Goal: Task Accomplishment & Management: Complete application form

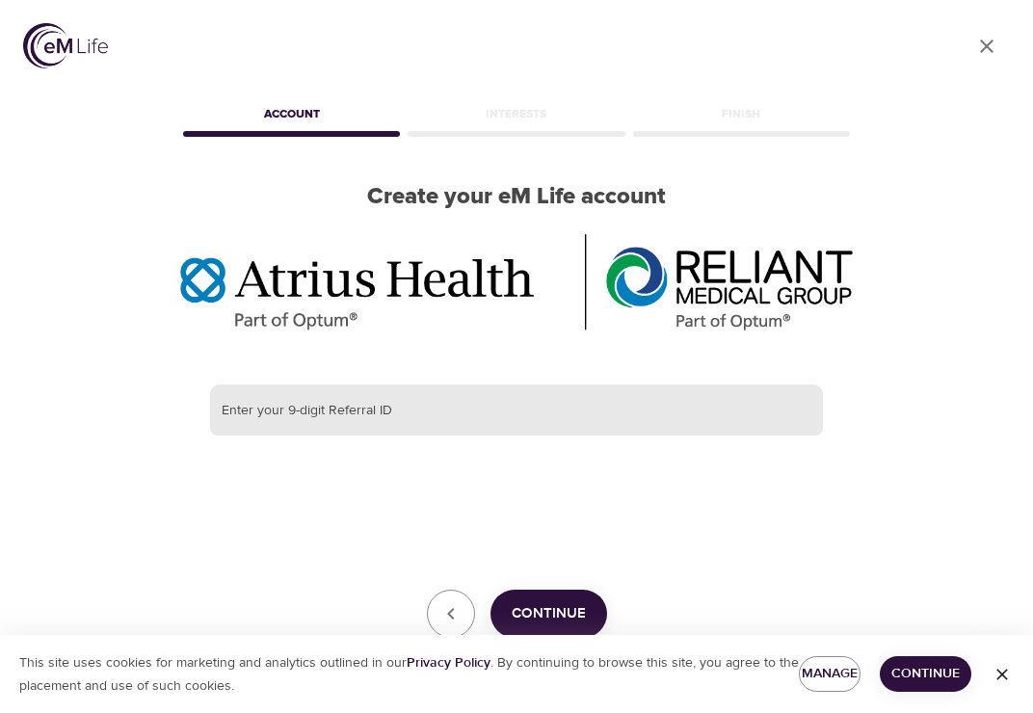
click at [432, 425] on input "text" at bounding box center [516, 410] width 613 height 52
paste input "386443667"
type input "386443667"
click at [546, 616] on span "Continue" at bounding box center [548, 613] width 74 height 25
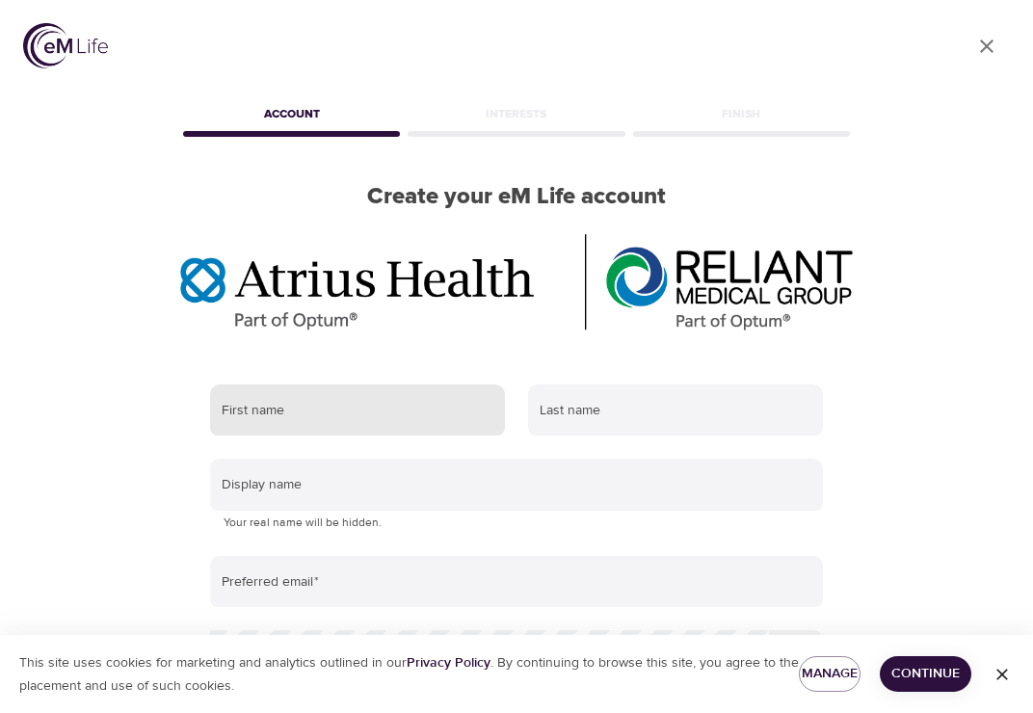
click at [357, 405] on input "text" at bounding box center [357, 410] width 295 height 52
type input "Nima"
type input "[DEMOGRAPHIC_DATA]"
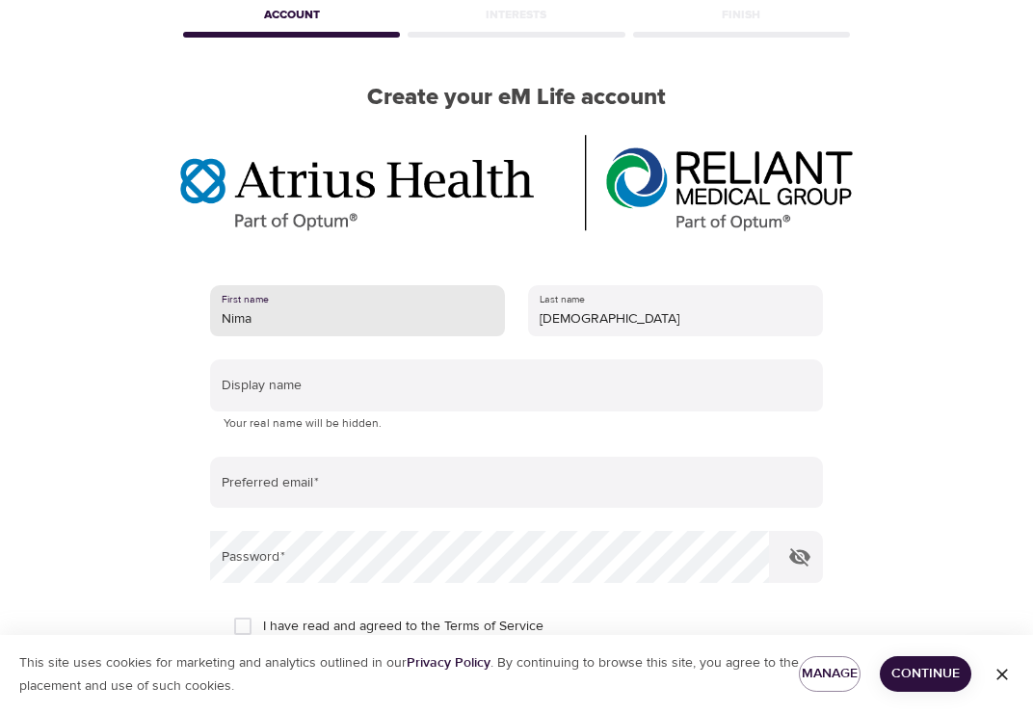
scroll to position [193, 0]
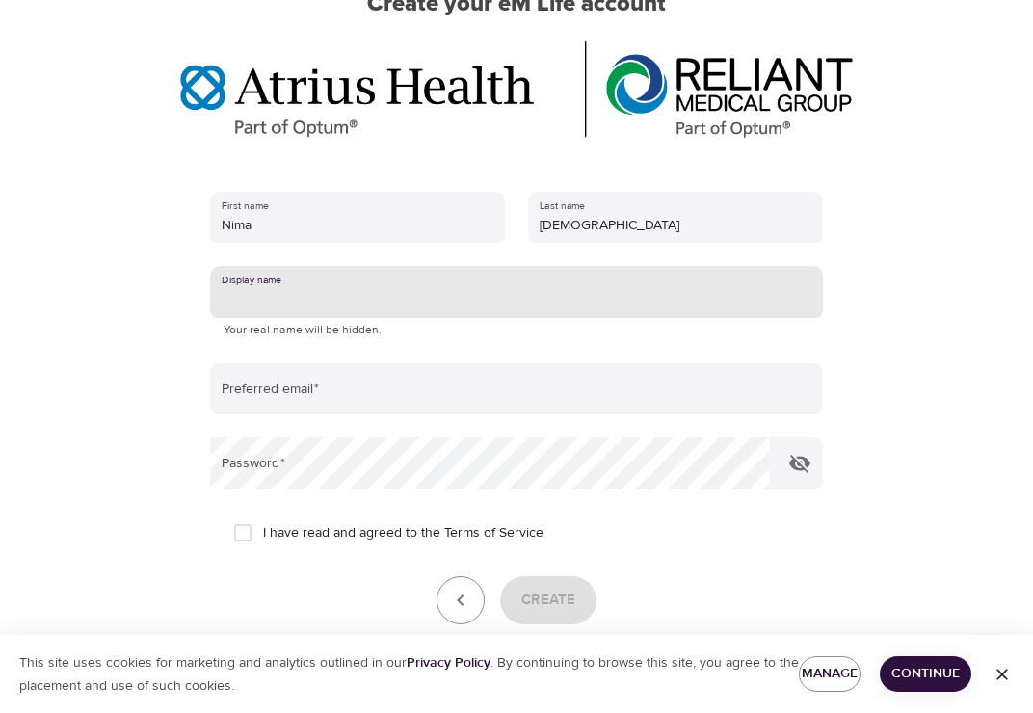
click at [280, 299] on input "text" at bounding box center [516, 292] width 613 height 52
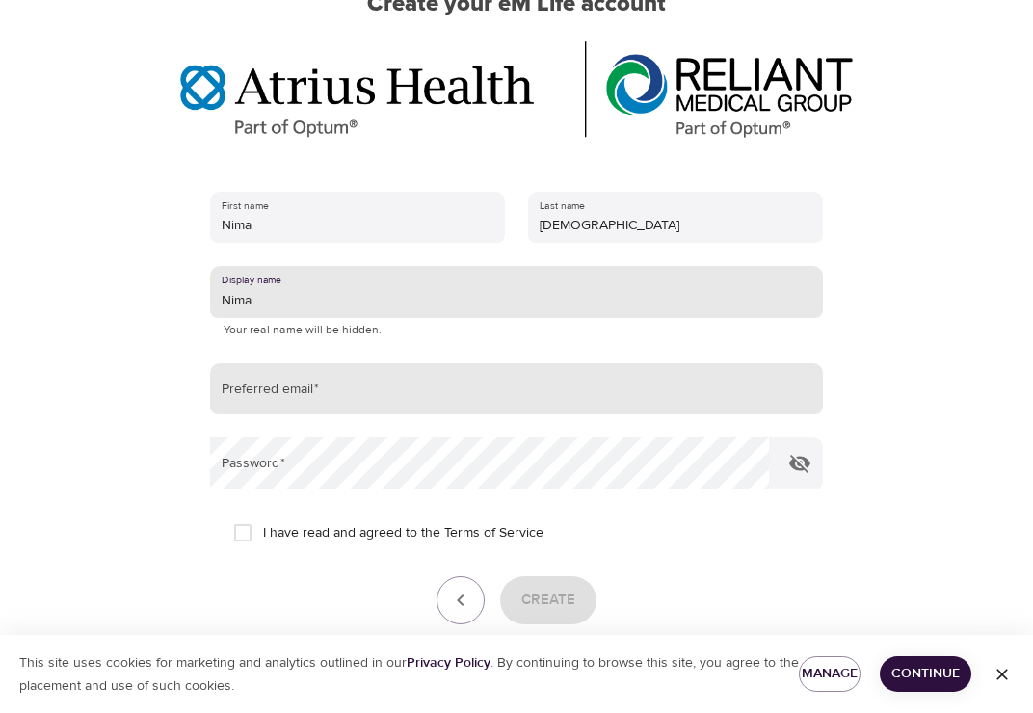
type input "Nima"
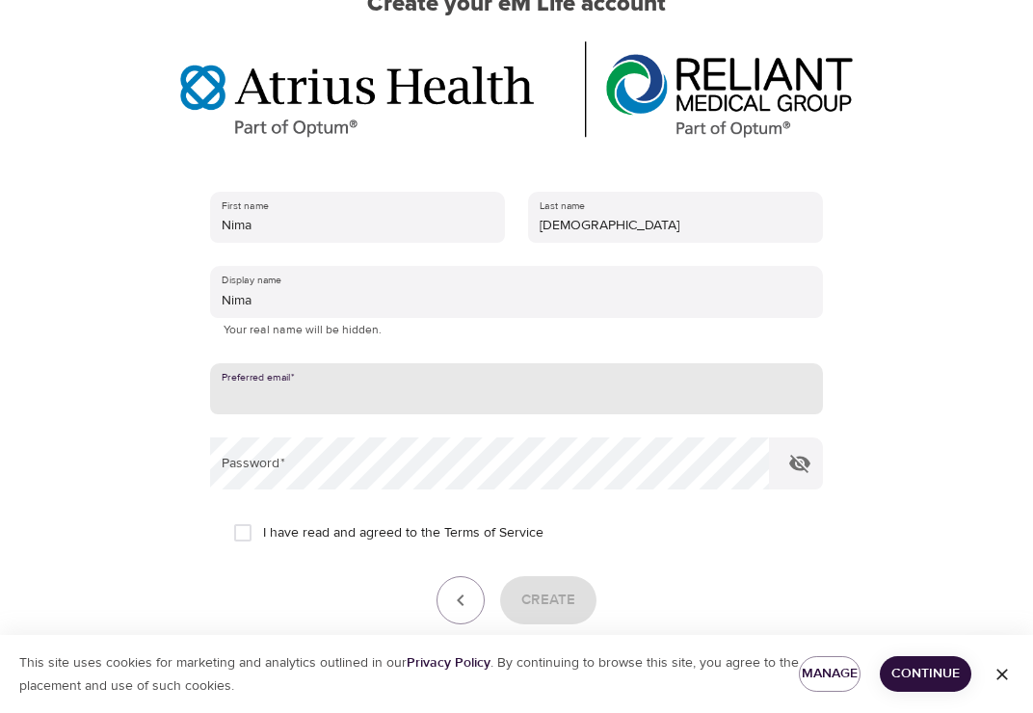
click at [357, 384] on input "email" at bounding box center [516, 389] width 613 height 52
type input "[EMAIL_ADDRESS][DOMAIN_NAME]"
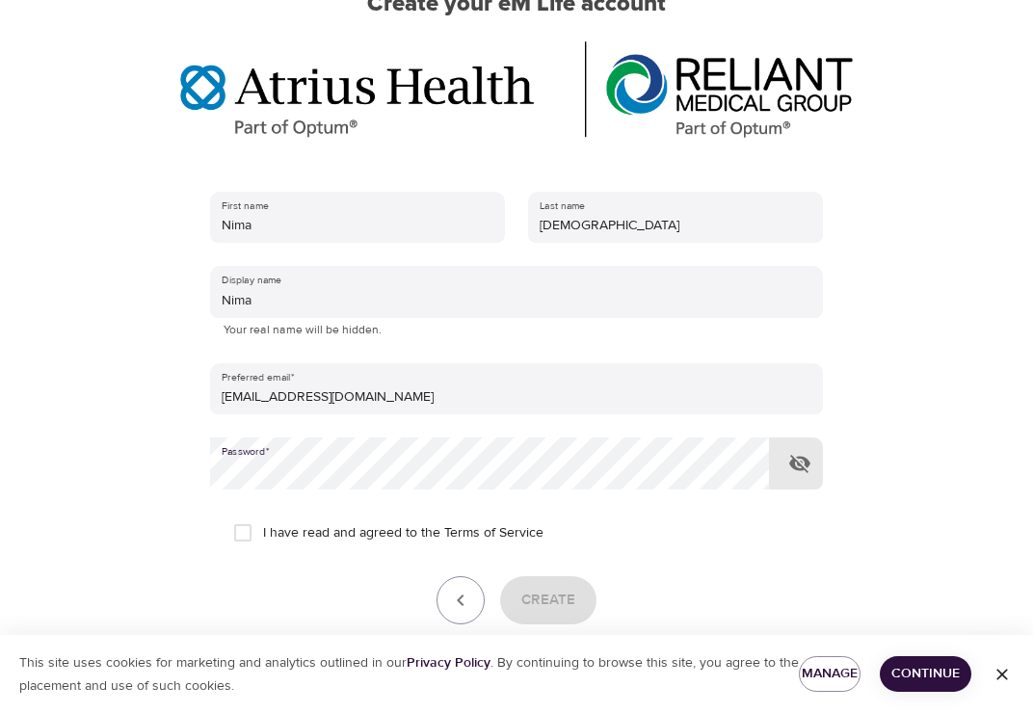
drag, startPoint x: 260, startPoint y: 527, endPoint x: 393, endPoint y: 570, distance: 139.8
click at [262, 526] on input "I have read and agreed to the Terms of Service" at bounding box center [243, 532] width 40 height 40
checkbox input "true"
click at [532, 590] on span "Create" at bounding box center [548, 600] width 54 height 25
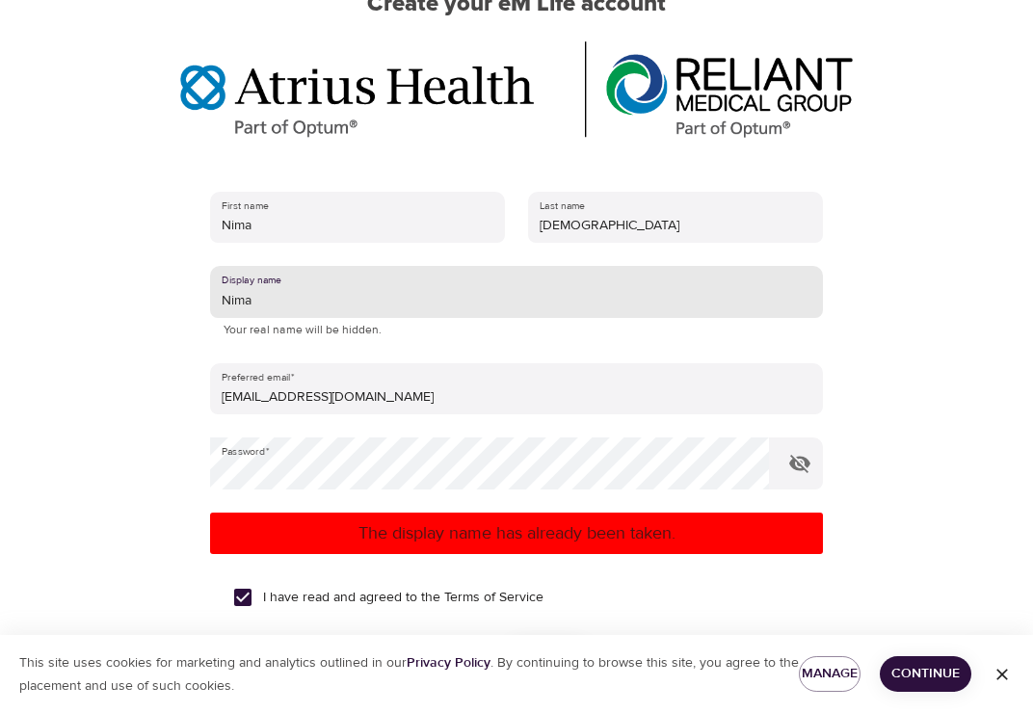
click at [278, 307] on input "Nima" at bounding box center [516, 292] width 613 height 52
type input "Nimaaa"
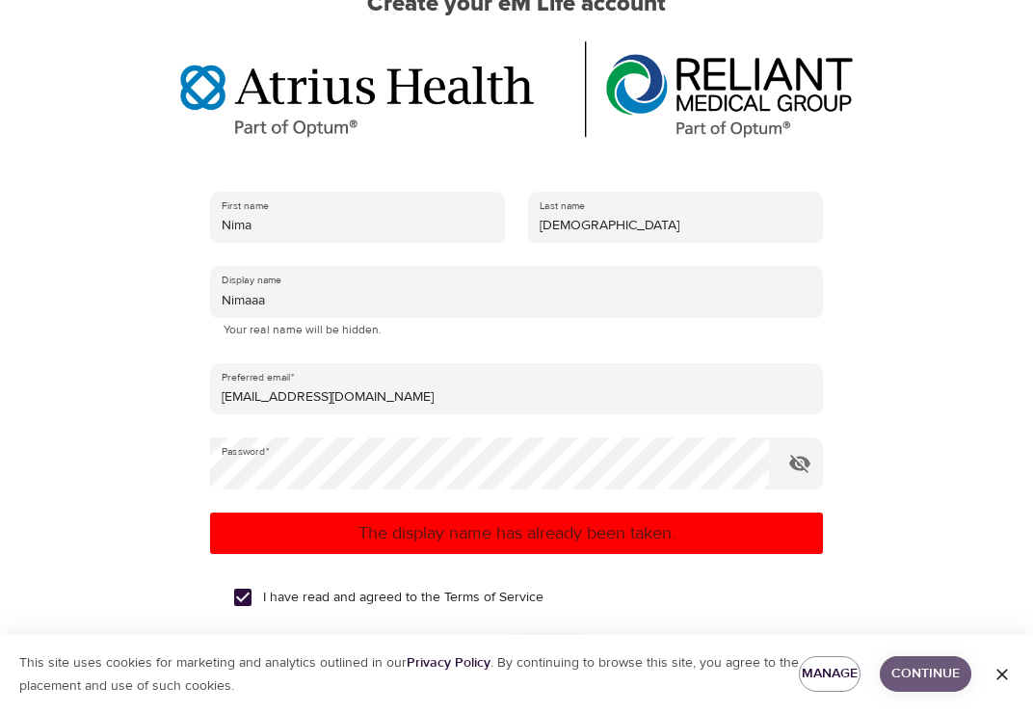
click at [935, 680] on span "Continue" at bounding box center [925, 674] width 61 height 24
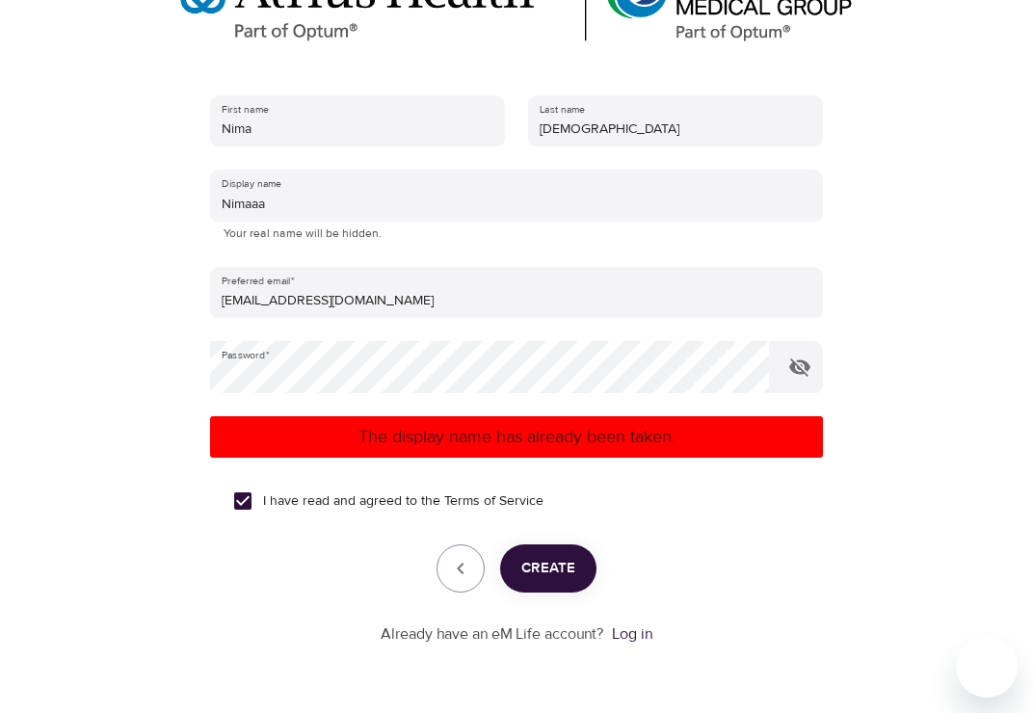
click at [550, 554] on button "Create" at bounding box center [548, 568] width 96 height 48
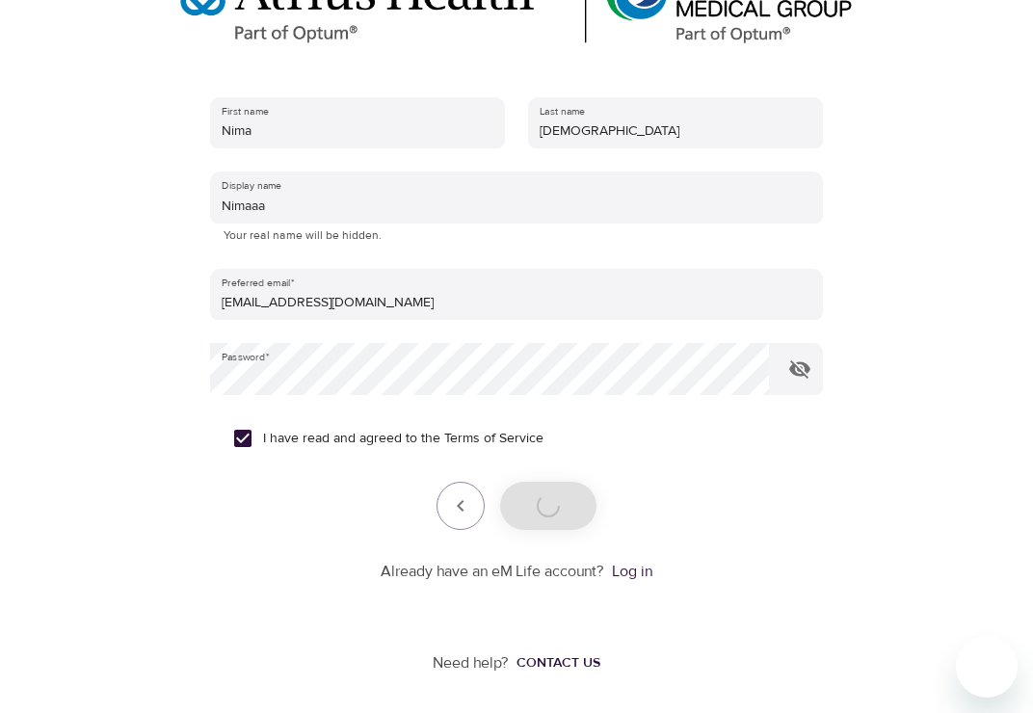
scroll to position [286, 0]
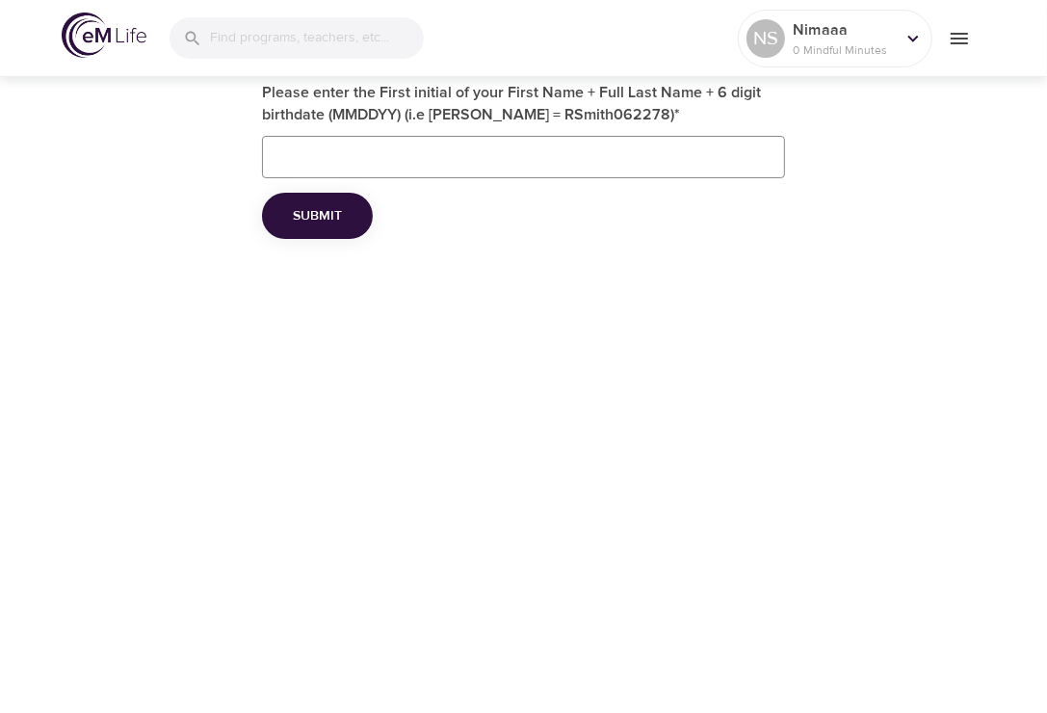
click at [509, 148] on input "Please enter the First initial of your First Name + Full Last Name + 6 digit bi…" at bounding box center [524, 157] width 524 height 42
drag, startPoint x: 280, startPoint y: 158, endPoint x: 259, endPoint y: 148, distance: 23.3
click at [262, 153] on input "nshiva05031987" at bounding box center [524, 157] width 524 height 42
type input "NShiva05031987"
click at [337, 210] on span "Submit" at bounding box center [317, 216] width 49 height 24
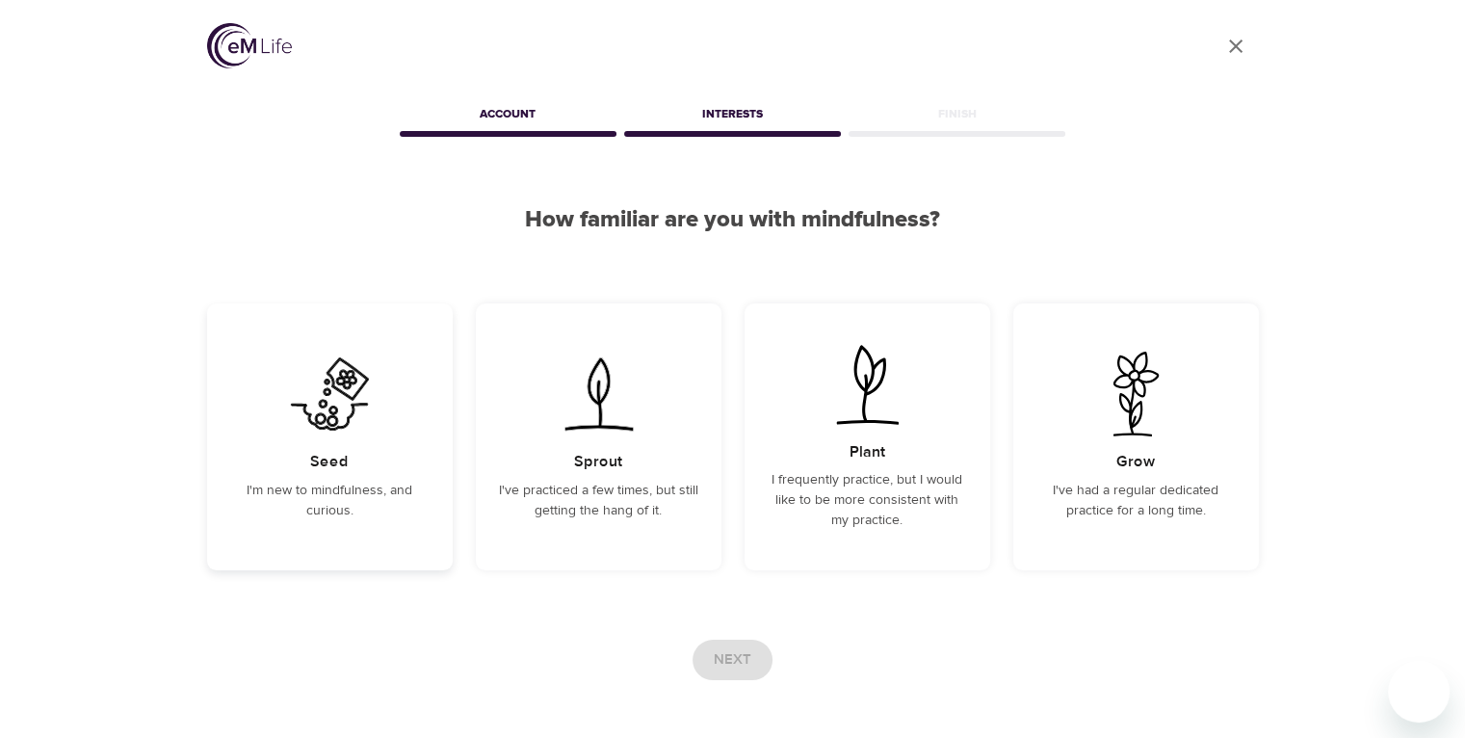
click at [353, 441] on div "Seed I'm new to mindfulness, and curious." at bounding box center [330, 436] width 246 height 267
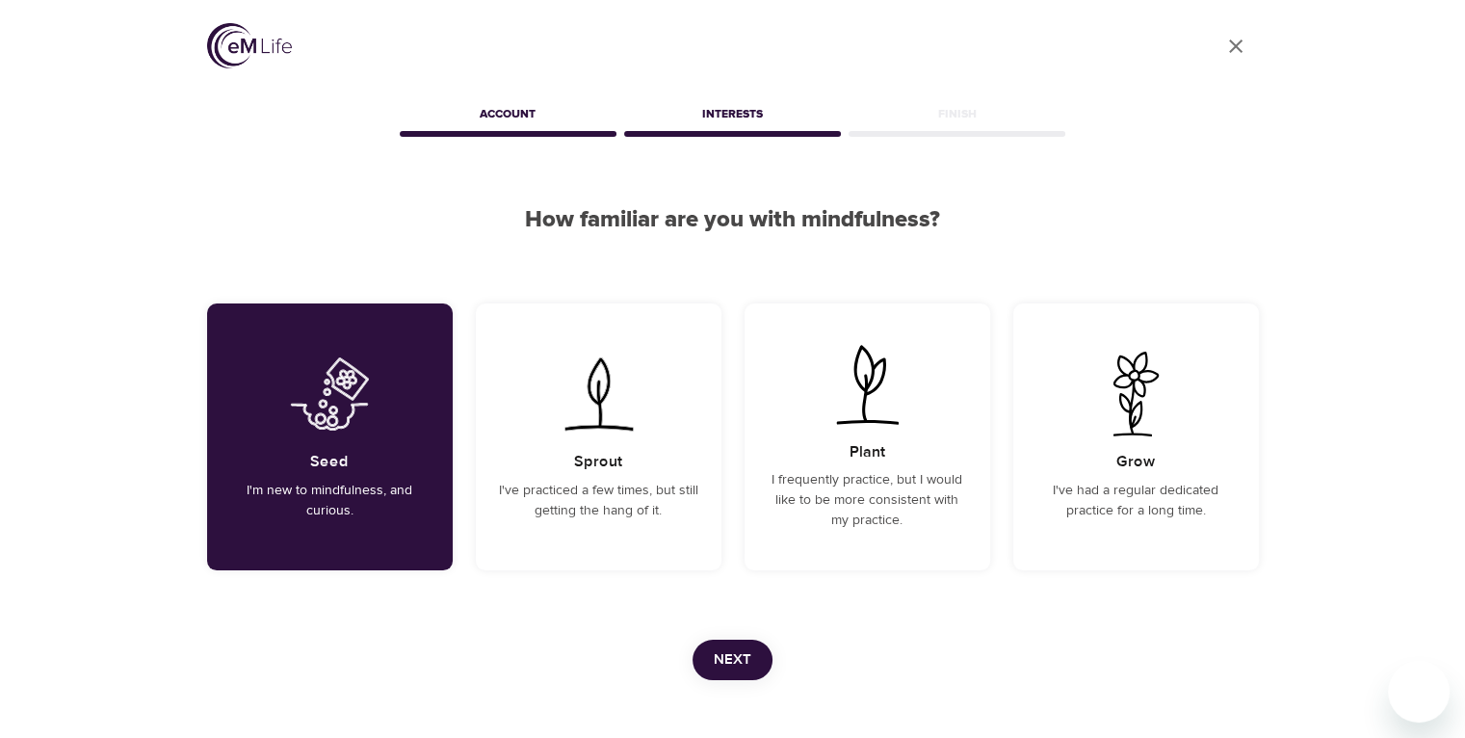
click at [710, 663] on button "Next" at bounding box center [733, 660] width 80 height 40
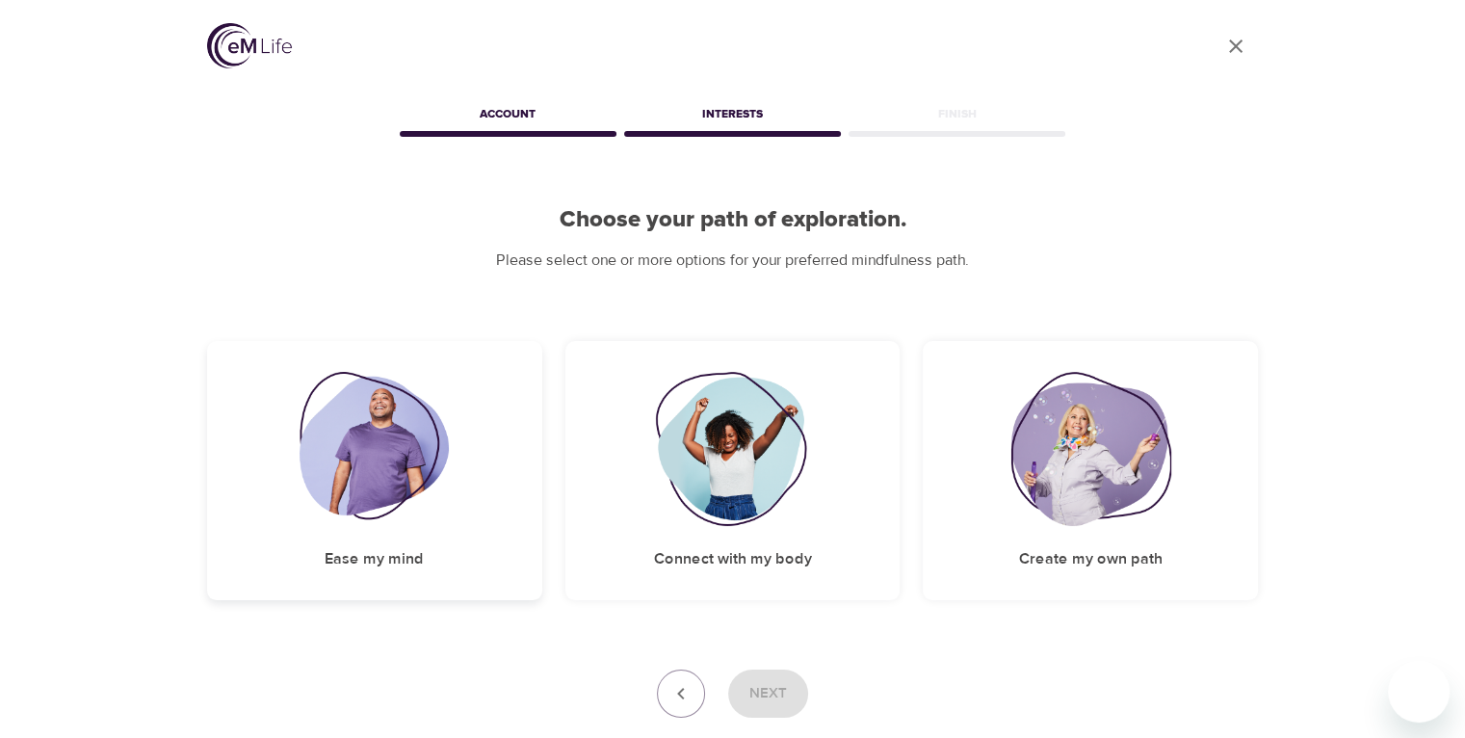
click at [498, 518] on div "Ease my mind" at bounding box center [374, 470] width 335 height 259
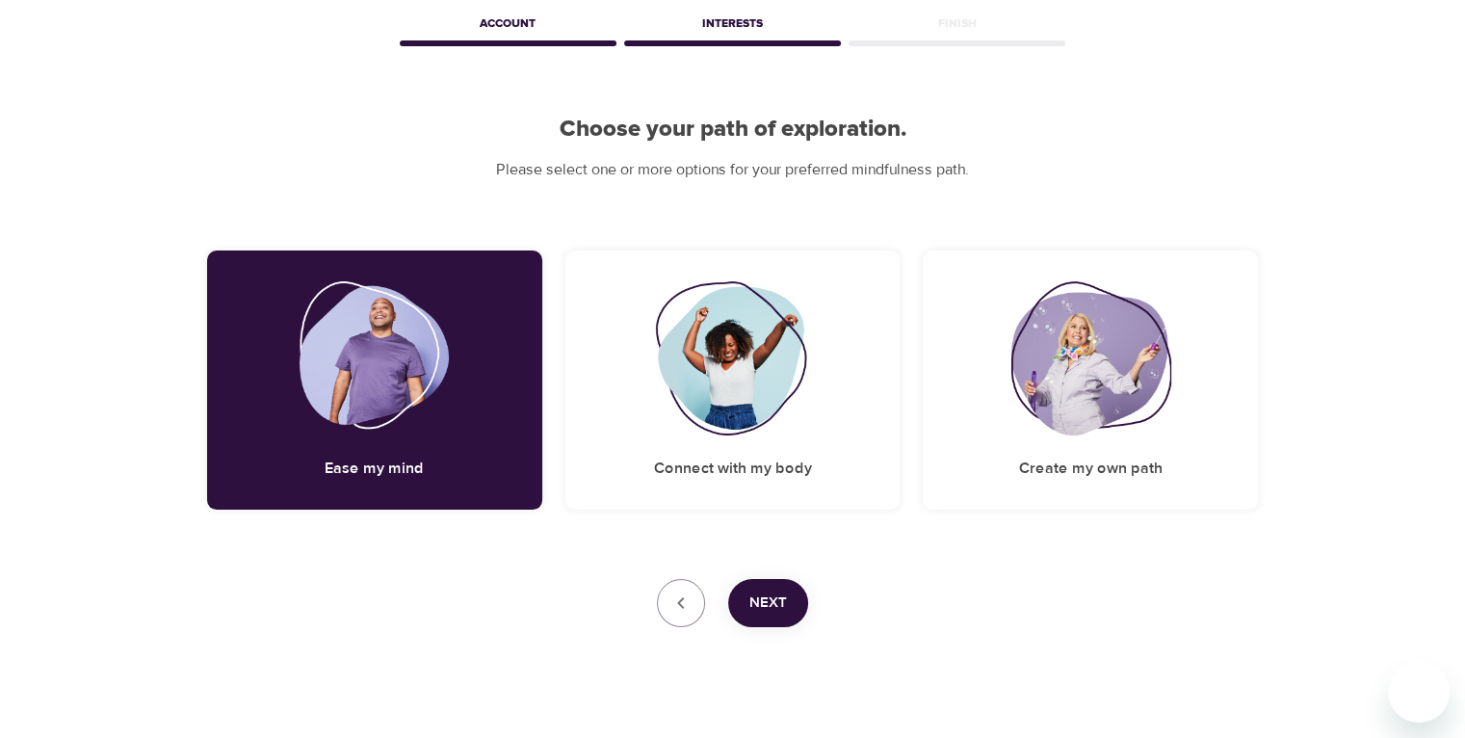
scroll to position [96, 0]
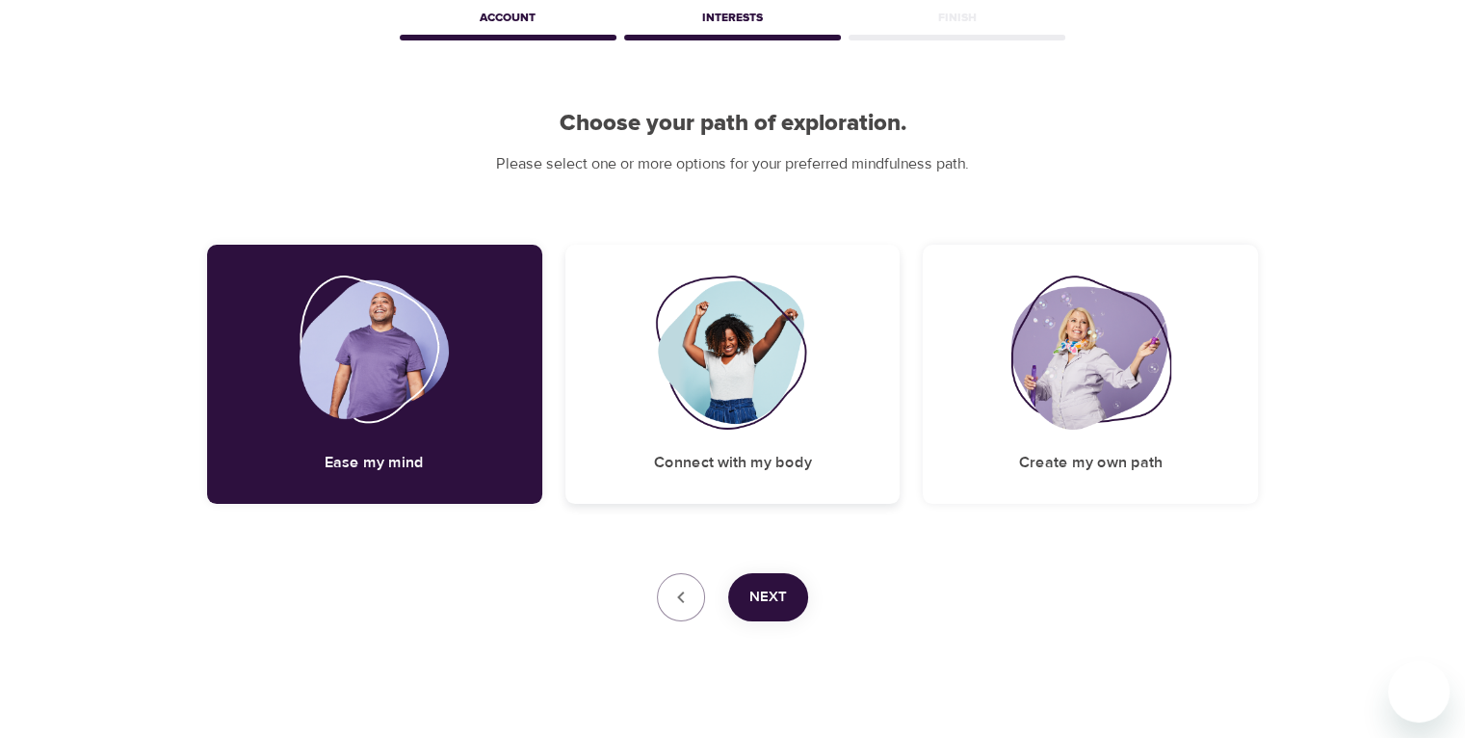
click at [673, 435] on div "Connect with my body" at bounding box center [732, 374] width 335 height 259
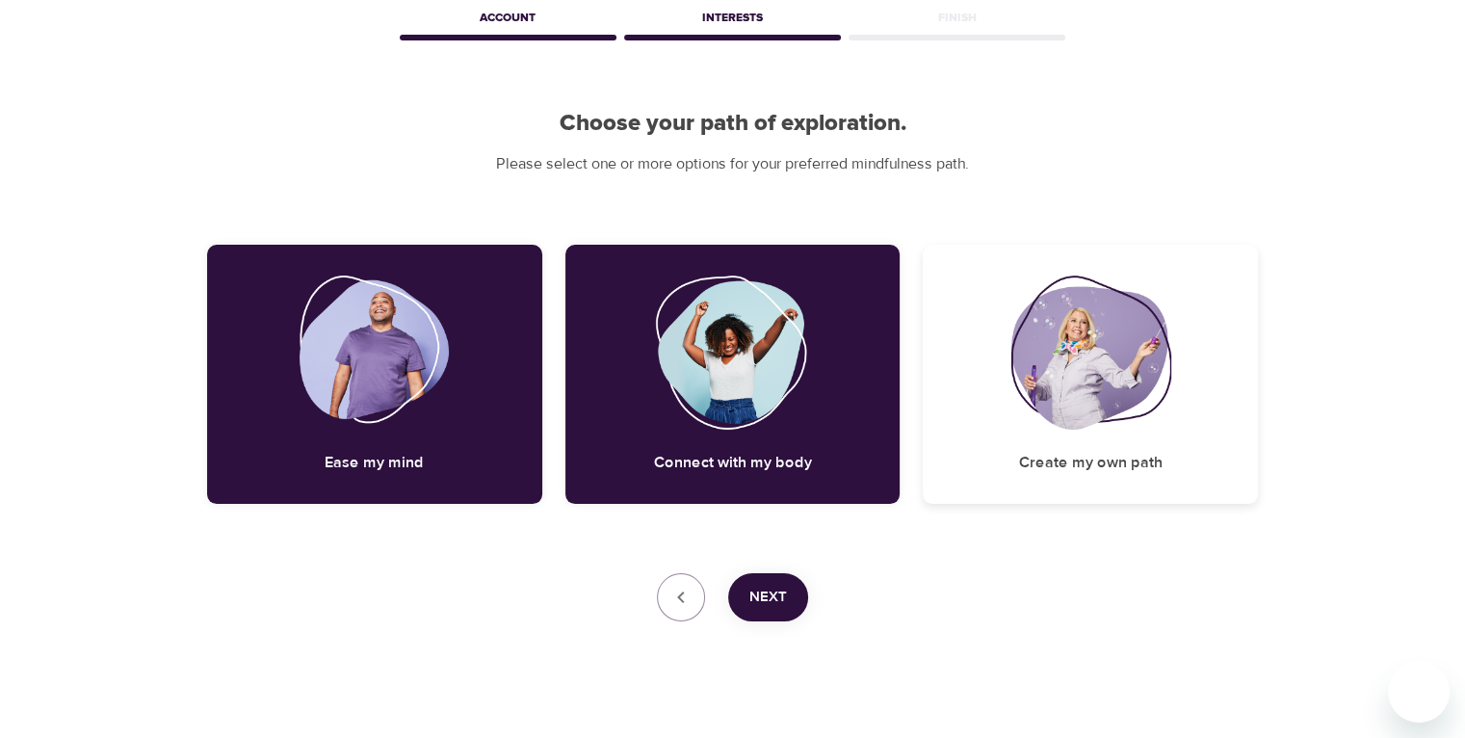
drag, startPoint x: 1002, startPoint y: 423, endPoint x: 989, endPoint y: 424, distance: 12.6
click at [1003, 423] on div "Create my own path" at bounding box center [1090, 374] width 335 height 259
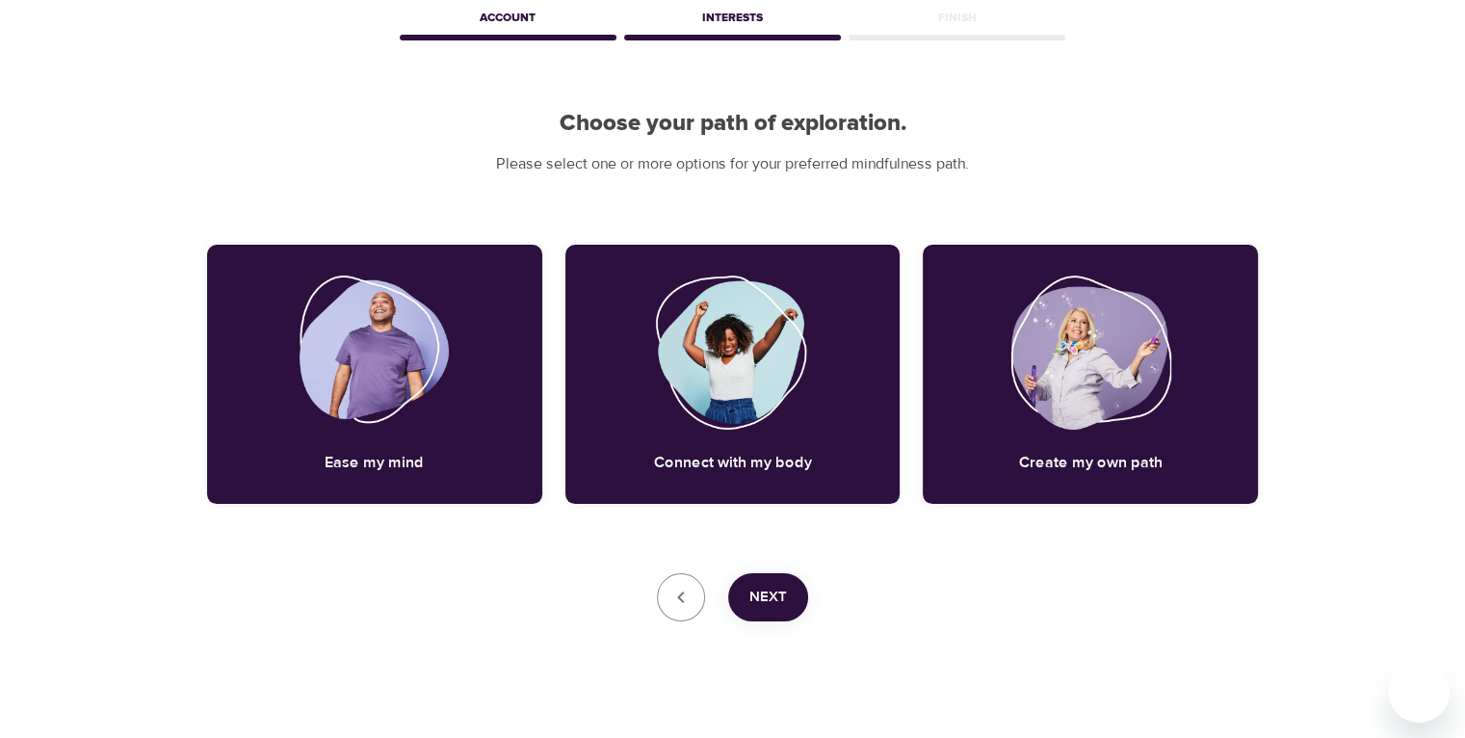
click at [752, 608] on span "Next" at bounding box center [768, 597] width 38 height 25
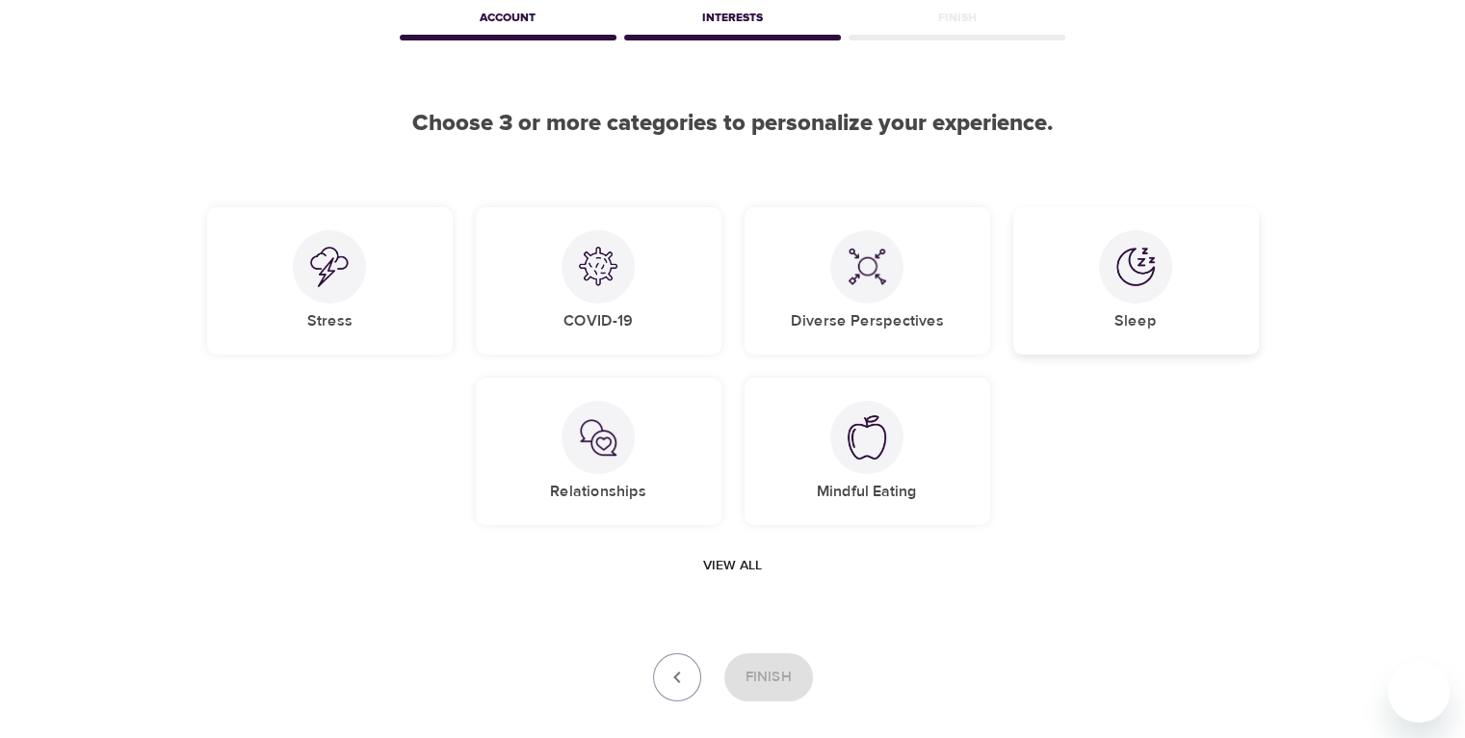
click at [1046, 260] on div at bounding box center [1135, 266] width 73 height 73
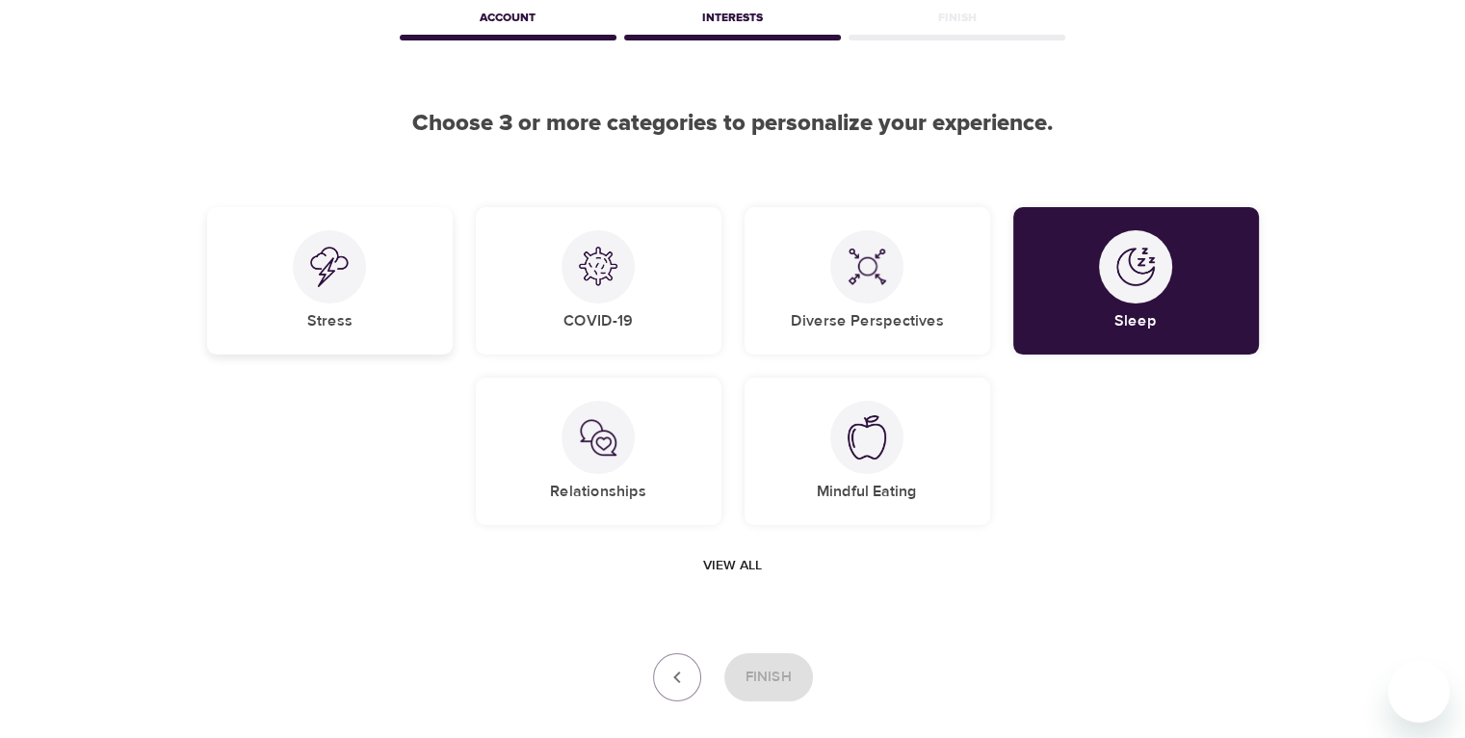
click at [328, 290] on div at bounding box center [329, 266] width 73 height 73
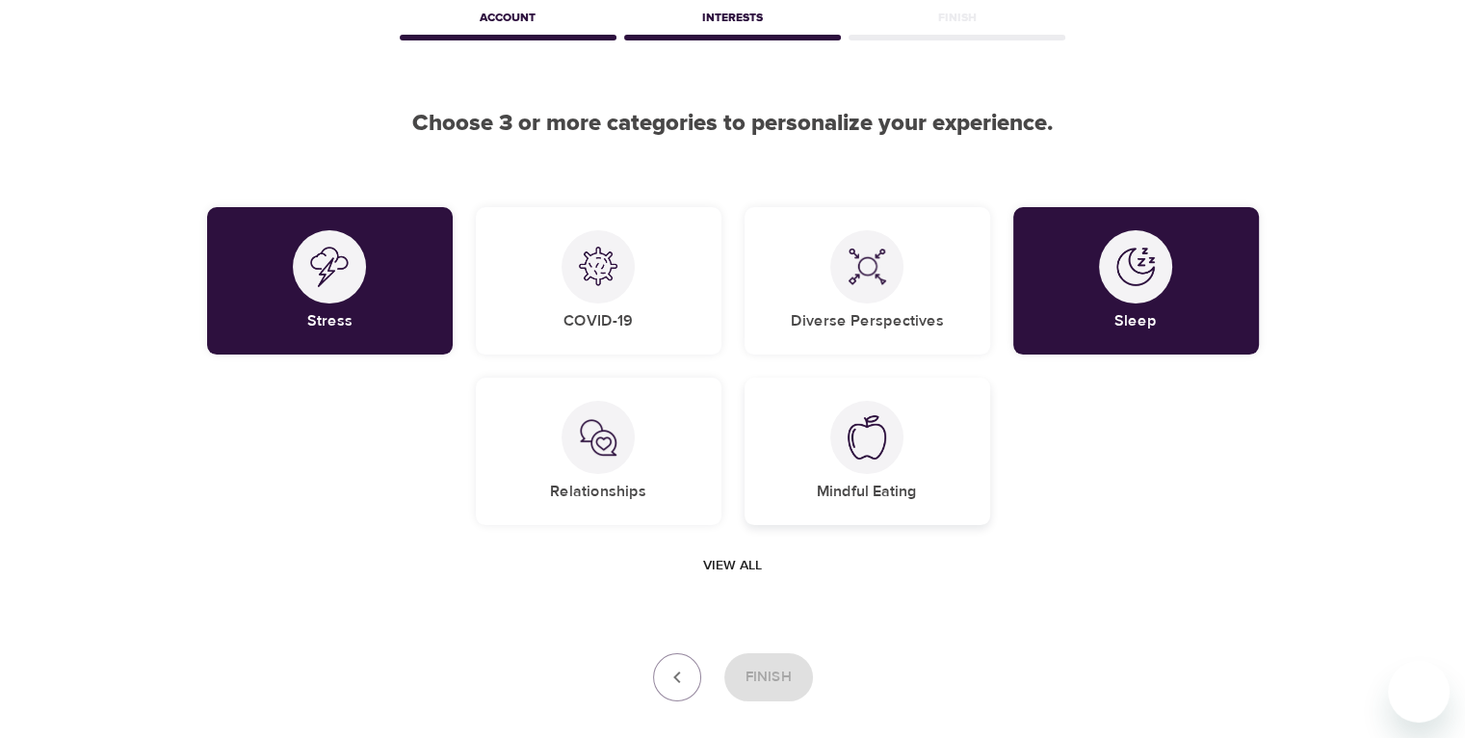
click at [773, 449] on div "Mindful Eating" at bounding box center [868, 451] width 246 height 147
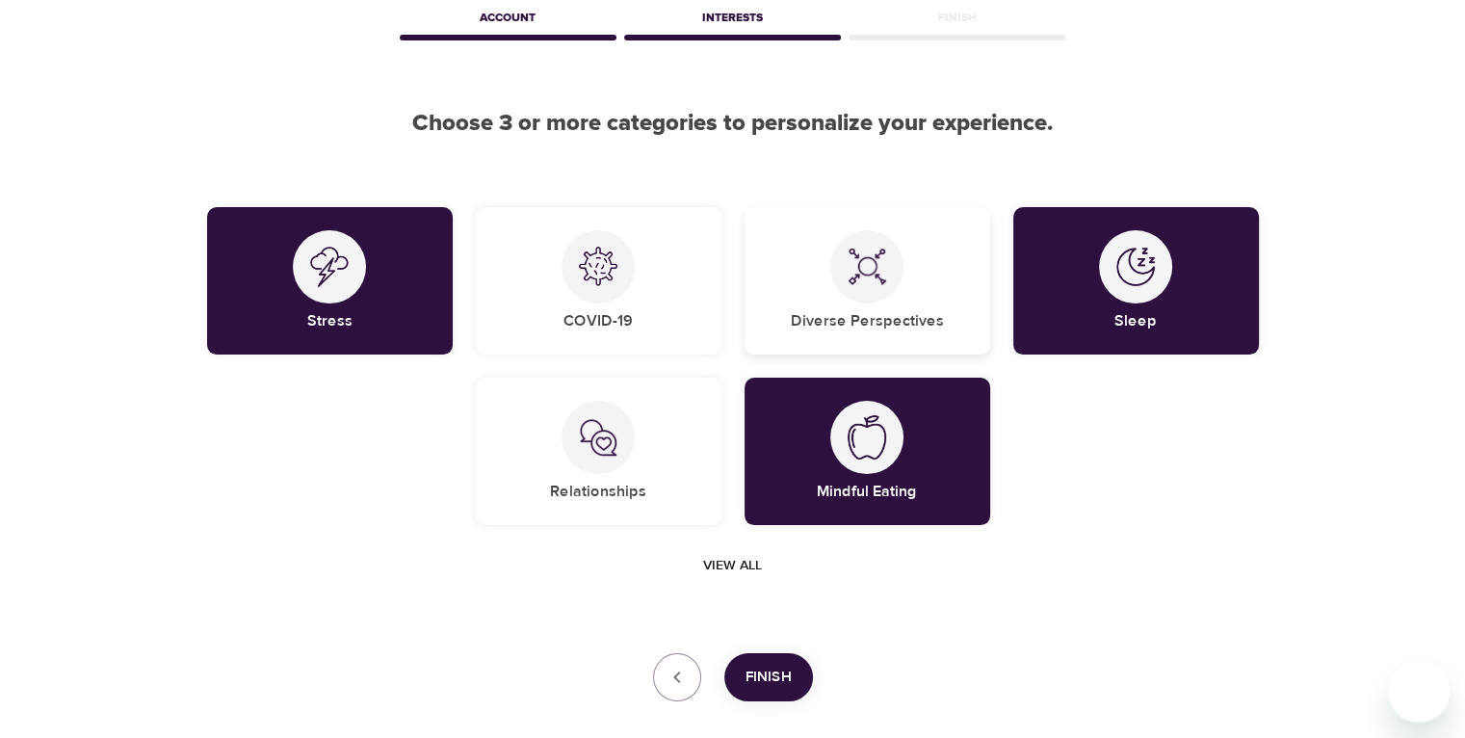
click at [815, 290] on div "Diverse Perspectives" at bounding box center [868, 280] width 246 height 147
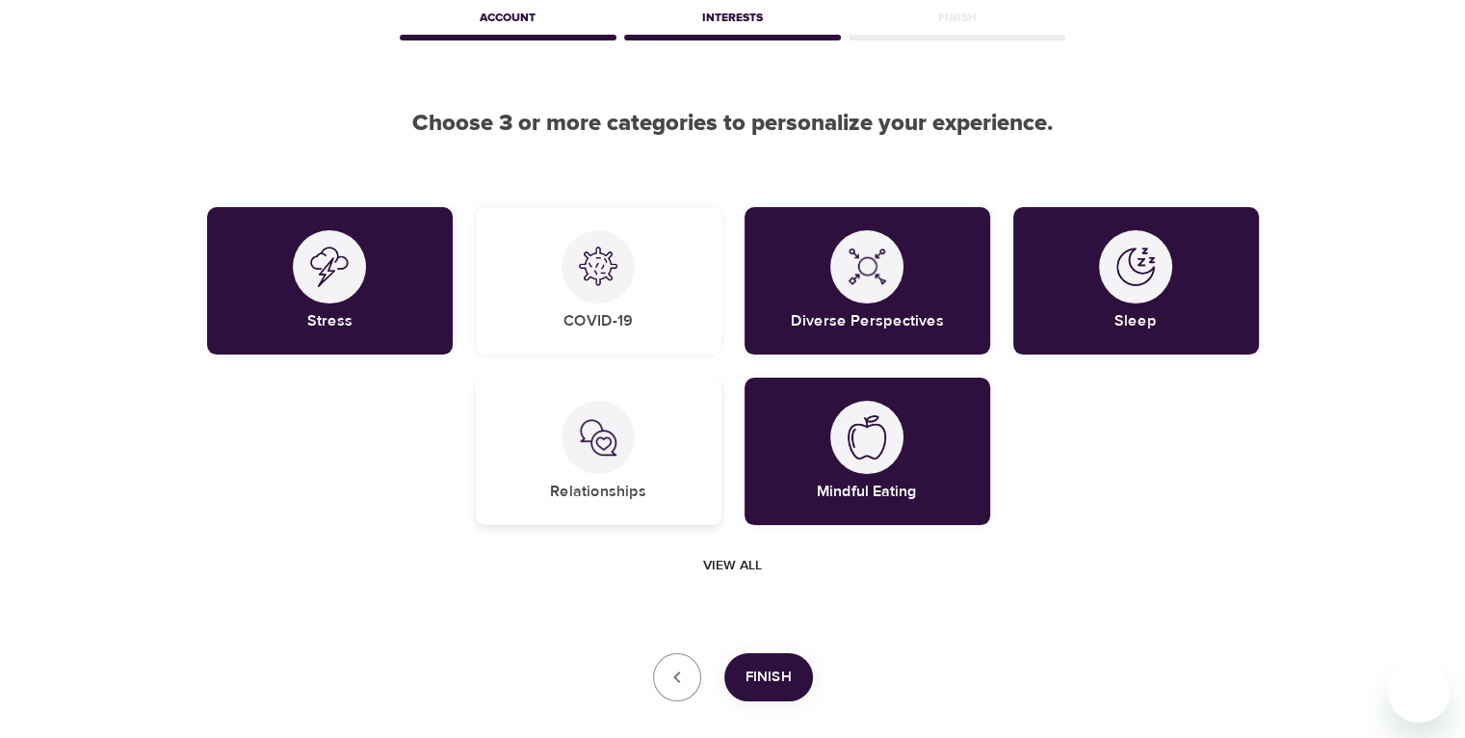
click at [644, 482] on div "Relationships" at bounding box center [599, 451] width 246 height 147
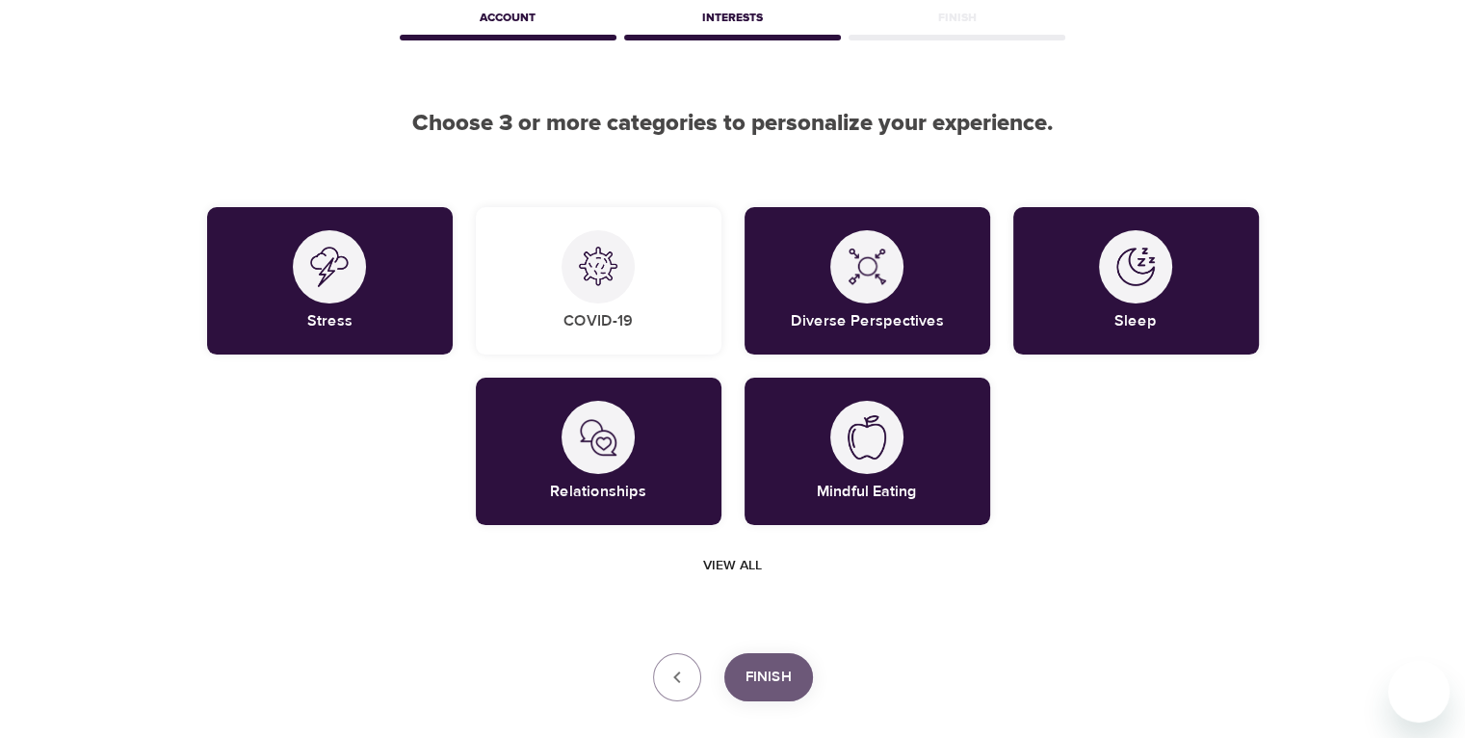
click at [772, 690] on button "Finish" at bounding box center [768, 677] width 89 height 48
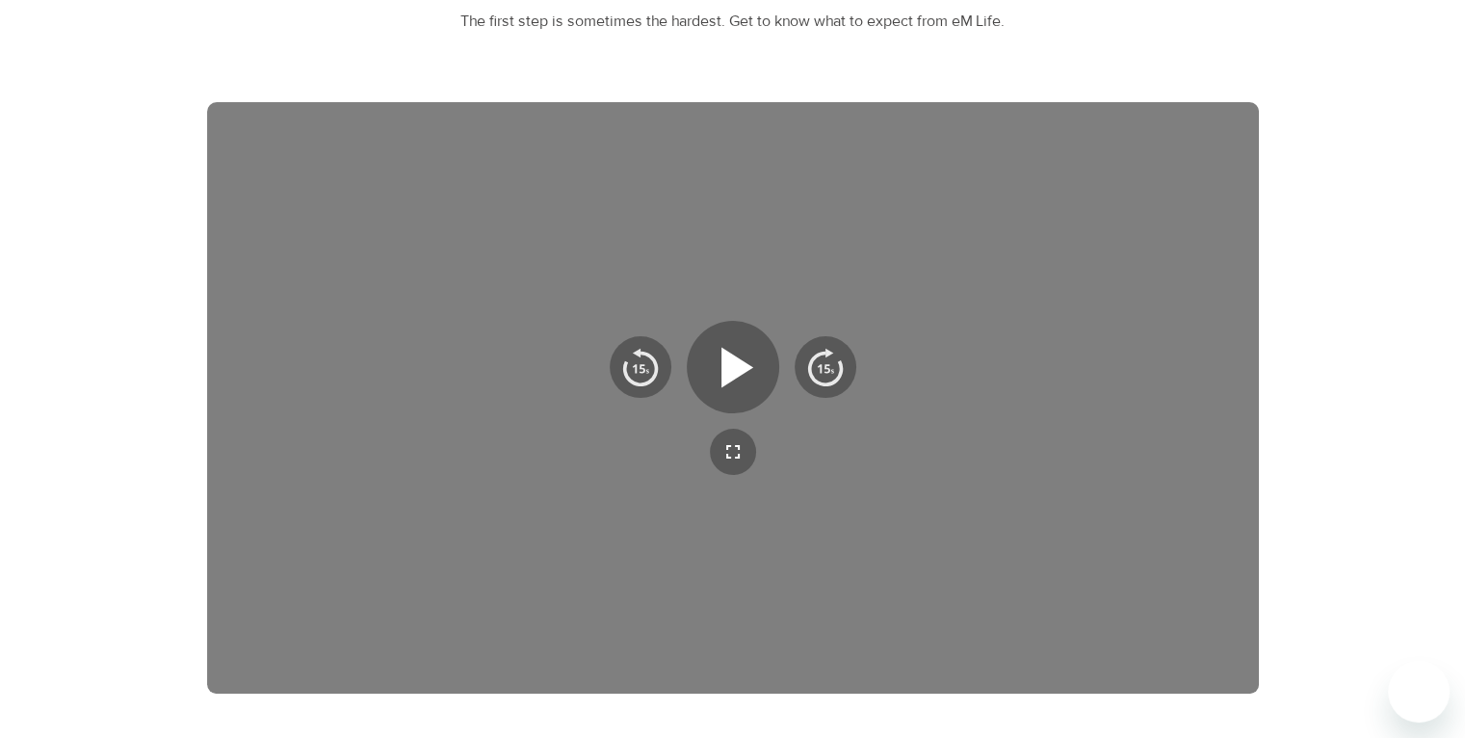
scroll to position [289, 0]
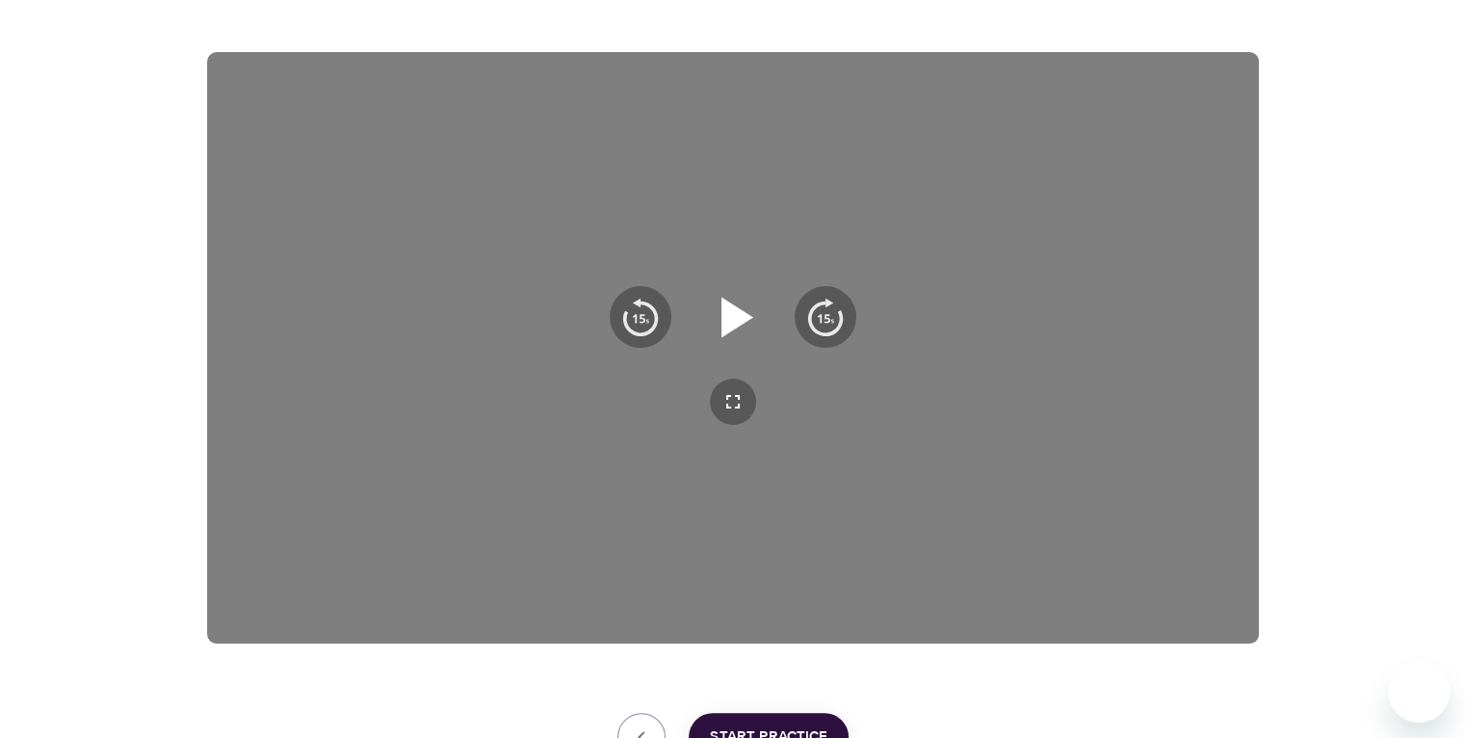
click at [745, 307] on icon "button" at bounding box center [732, 316] width 69 height 69
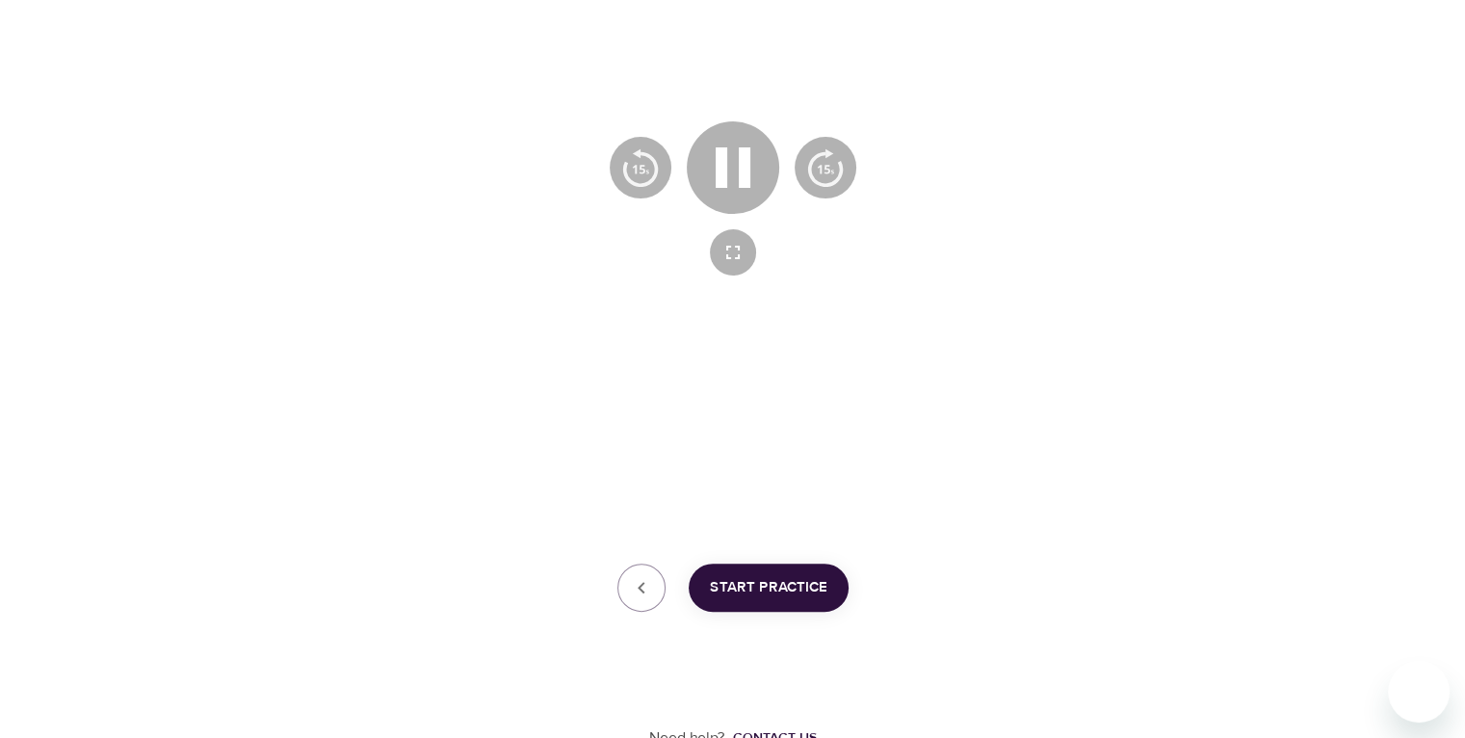
scroll to position [448, 0]
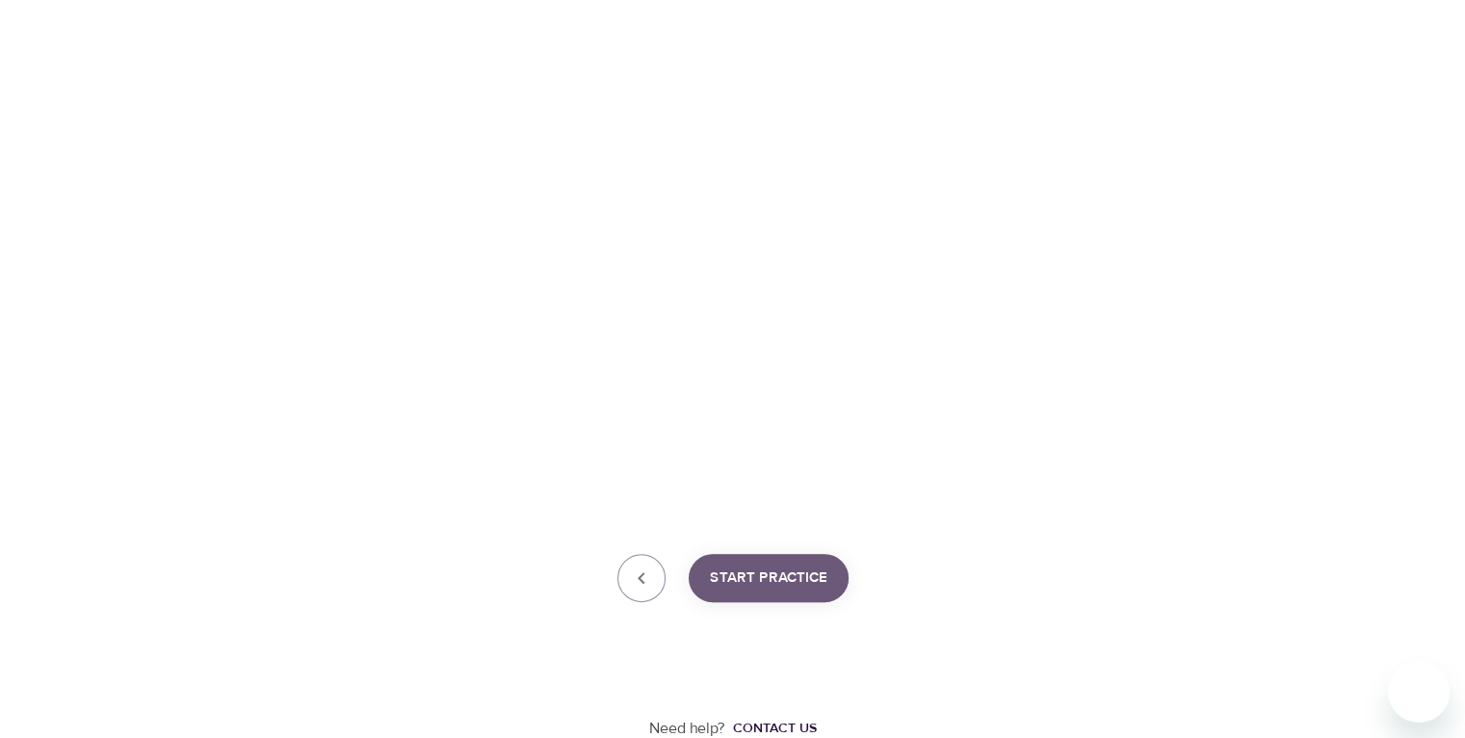
click at [818, 570] on span "Start Practice" at bounding box center [769, 577] width 118 height 25
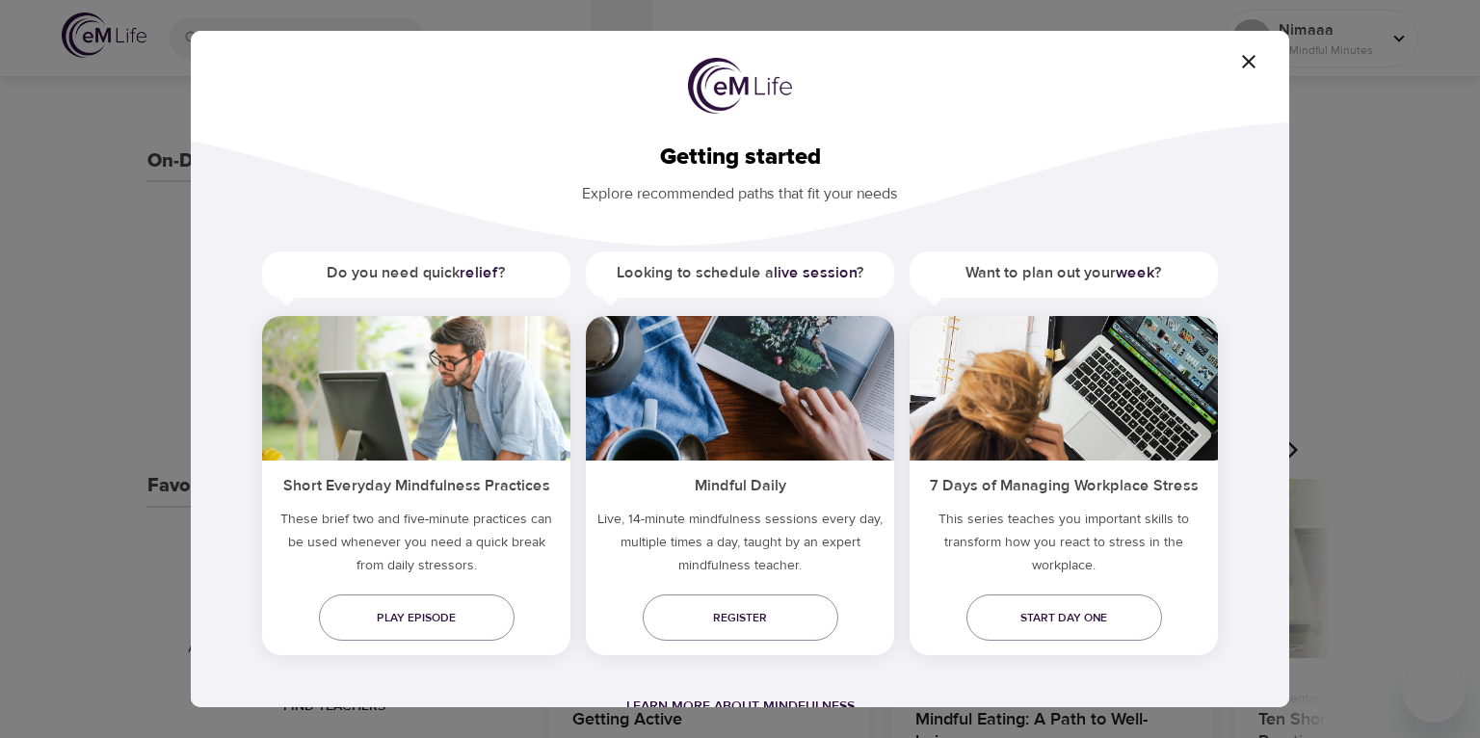
click at [1046, 64] on icon "button" at bounding box center [1248, 61] width 13 height 13
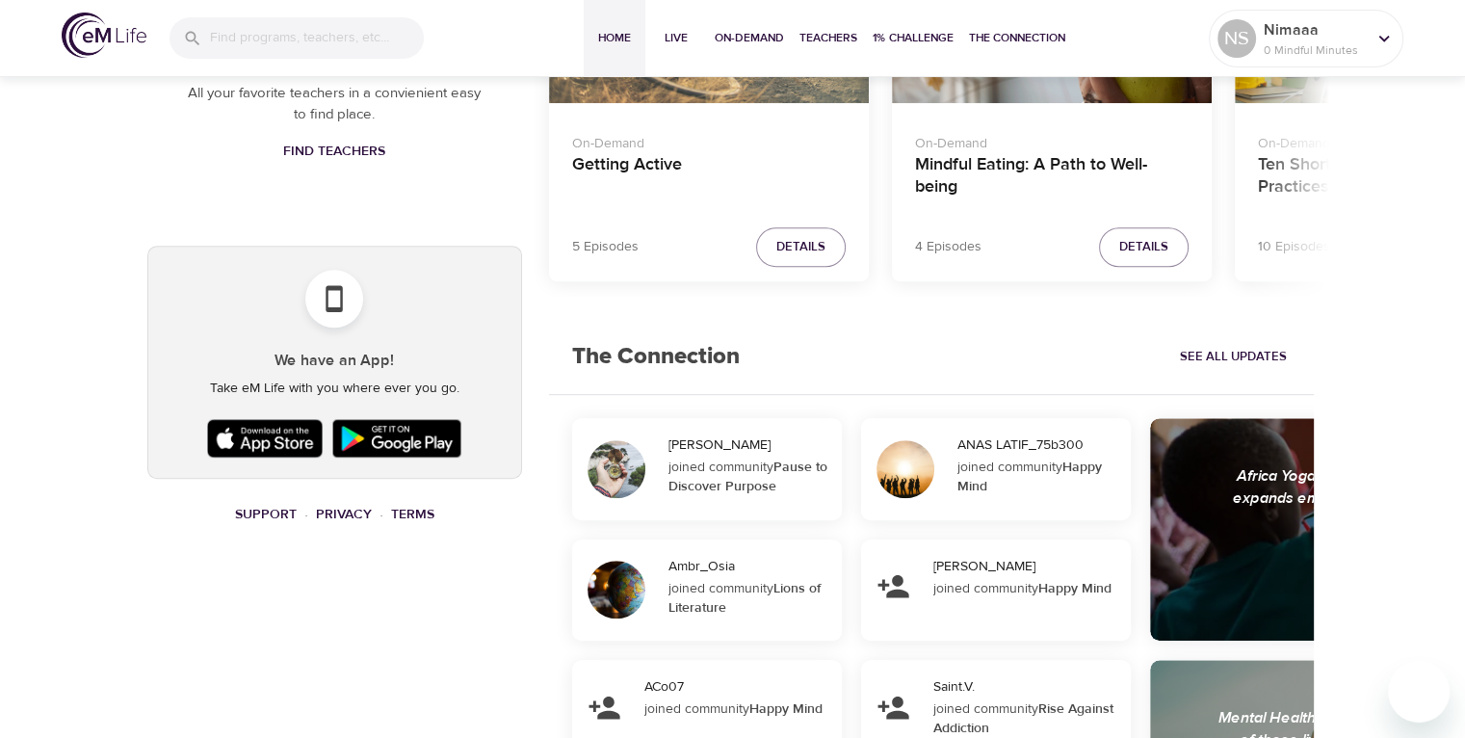
scroll to position [1026, 0]
